Goal: Information Seeking & Learning: Learn about a topic

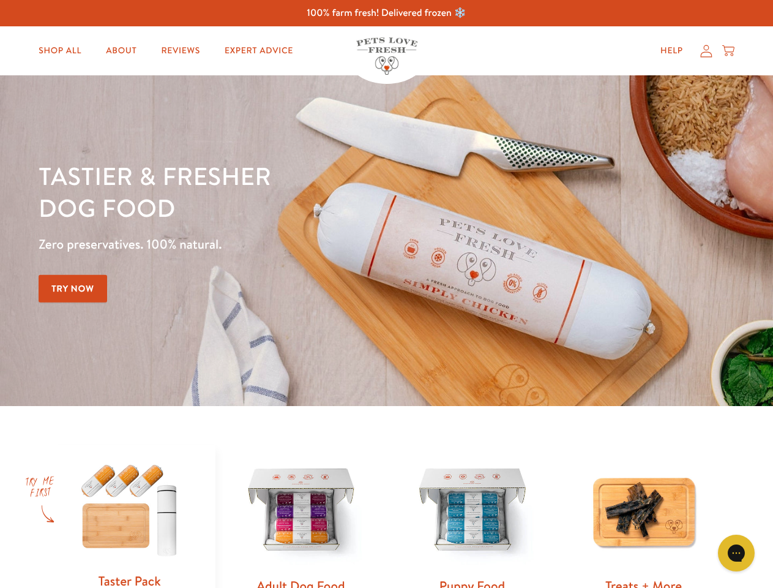
click at [386, 294] on div "Tastier & fresher dog food Zero preservatives. 100% natural. Try Now" at bounding box center [271, 241] width 464 height 162
click at [736, 553] on icon "Open gorgias live chat" at bounding box center [736, 553] width 12 height 12
